Goal: Information Seeking & Learning: Learn about a topic

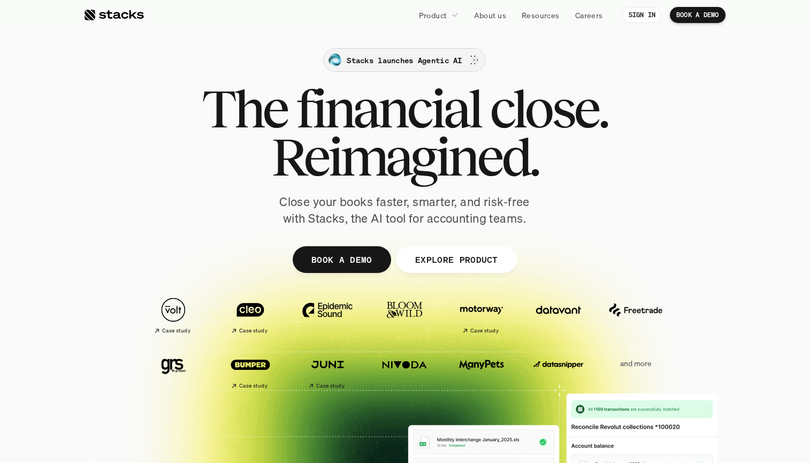
click at [371, 60] on p "Stacks launches Agentic AI" at bounding box center [404, 60] width 115 height 11
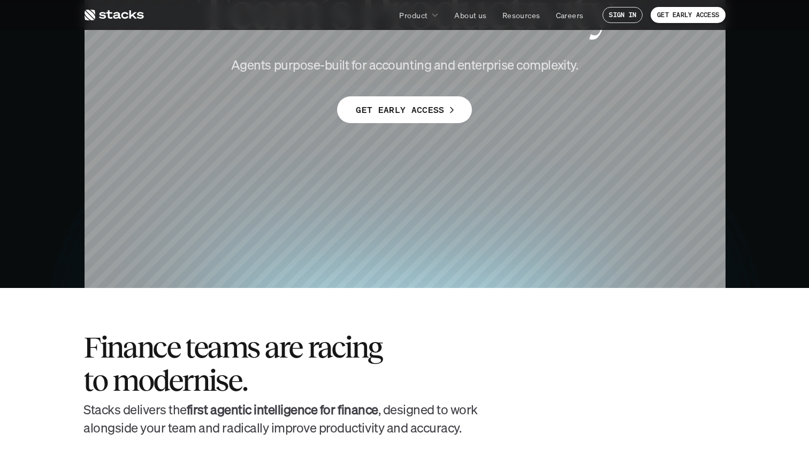
scroll to position [195, 0]
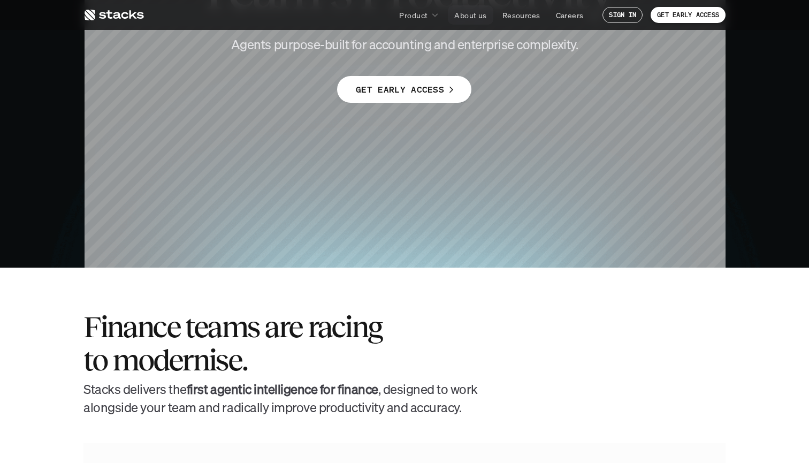
click at [469, 18] on p "About us" at bounding box center [470, 15] width 32 height 11
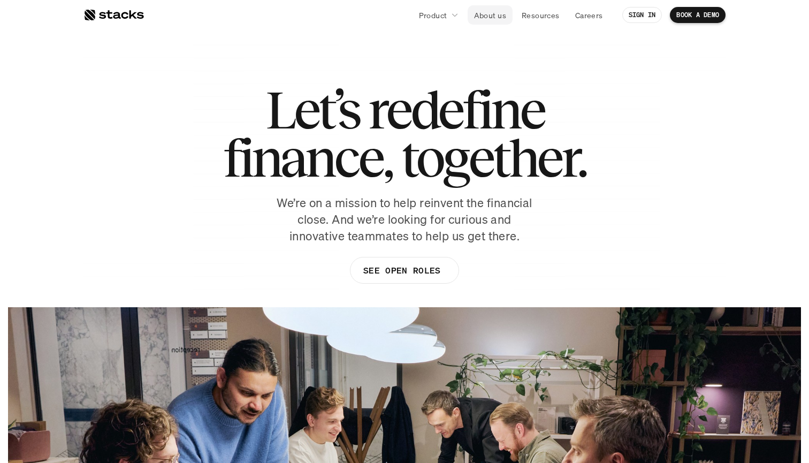
click at [491, 14] on p "About us" at bounding box center [490, 15] width 32 height 11
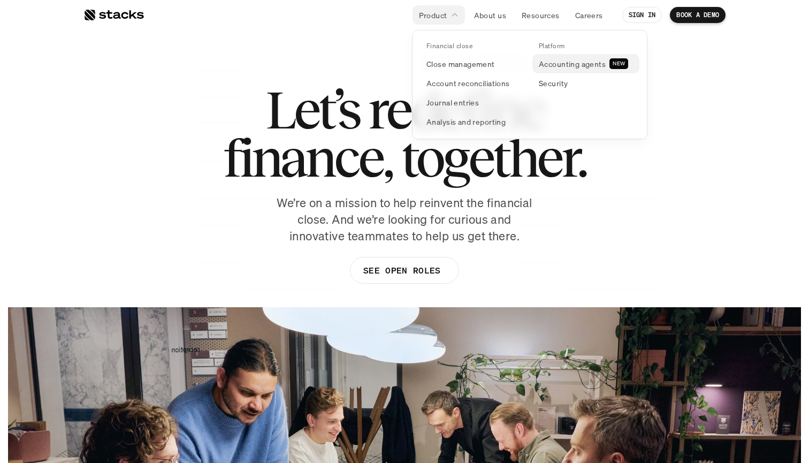
click at [573, 72] on link "Accounting agents NEW" at bounding box center [585, 63] width 107 height 19
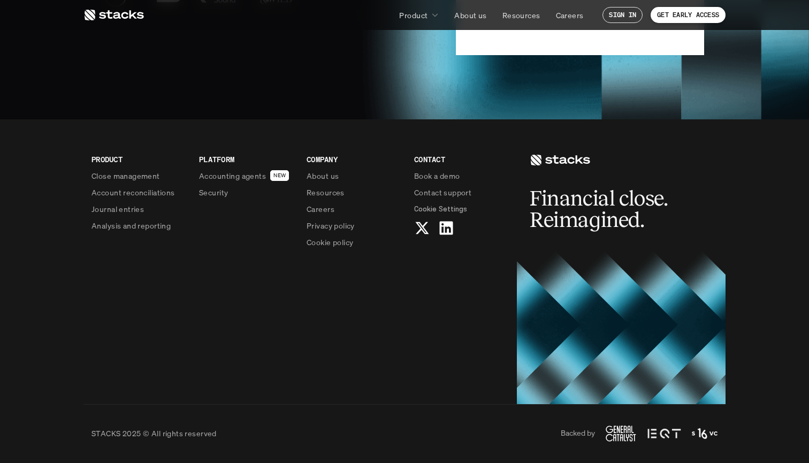
scroll to position [2663, 0]
click at [445, 229] on icon at bounding box center [446, 227] width 17 height 17
